Goal: Task Accomplishment & Management: Use online tool/utility

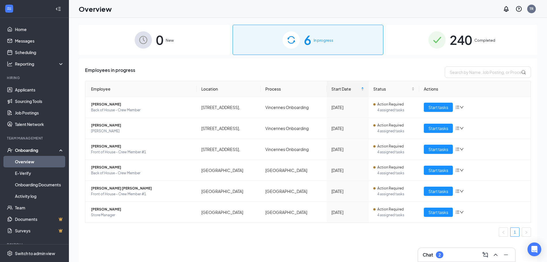
click at [453, 48] on span "240" at bounding box center [461, 40] width 22 height 20
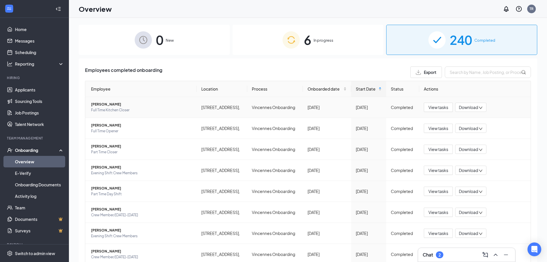
scroll to position [29, 0]
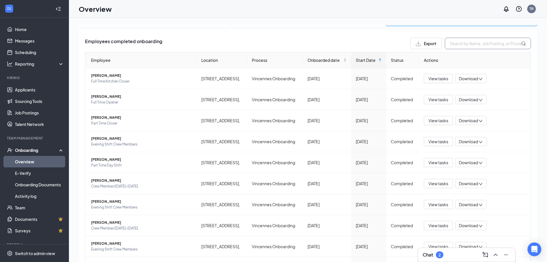
click at [490, 44] on input "text" at bounding box center [488, 43] width 86 height 11
type input "t"
type input "a"
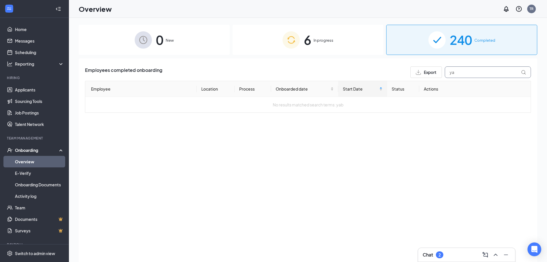
type input "y"
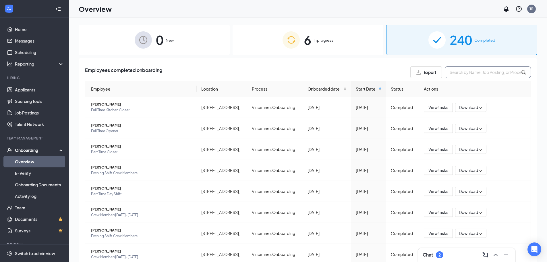
click at [476, 71] on input "text" at bounding box center [488, 71] width 86 height 11
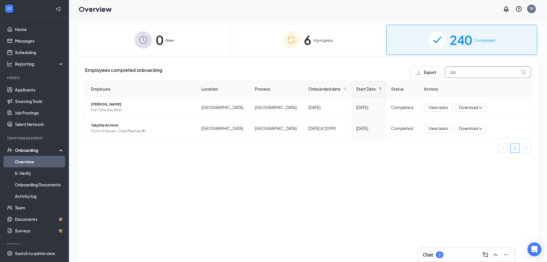
drag, startPoint x: 501, startPoint y: 72, endPoint x: 504, endPoint y: 74, distance: 4.0
click at [502, 73] on input "tab" at bounding box center [488, 71] width 86 height 11
type input "t"
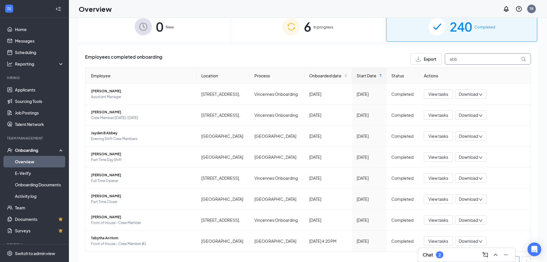
scroll to position [26, 0]
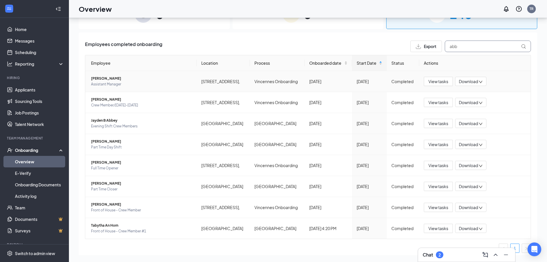
type input "abb"
drag, startPoint x: 507, startPoint y: 81, endPoint x: 551, endPoint y: 86, distance: 44.5
click at [511, 83] on div "View tasks Download" at bounding box center [475, 81] width 102 height 9
